Goal: Find specific page/section: Find specific page/section

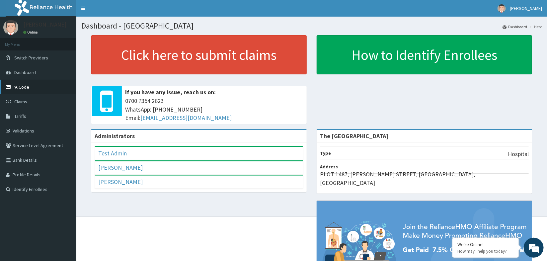
click at [21, 87] on link "PA Code" at bounding box center [38, 87] width 76 height 15
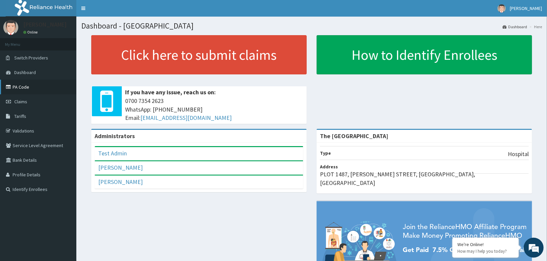
click at [18, 86] on link "PA Code" at bounding box center [38, 87] width 76 height 15
